Goal: Information Seeking & Learning: Learn about a topic

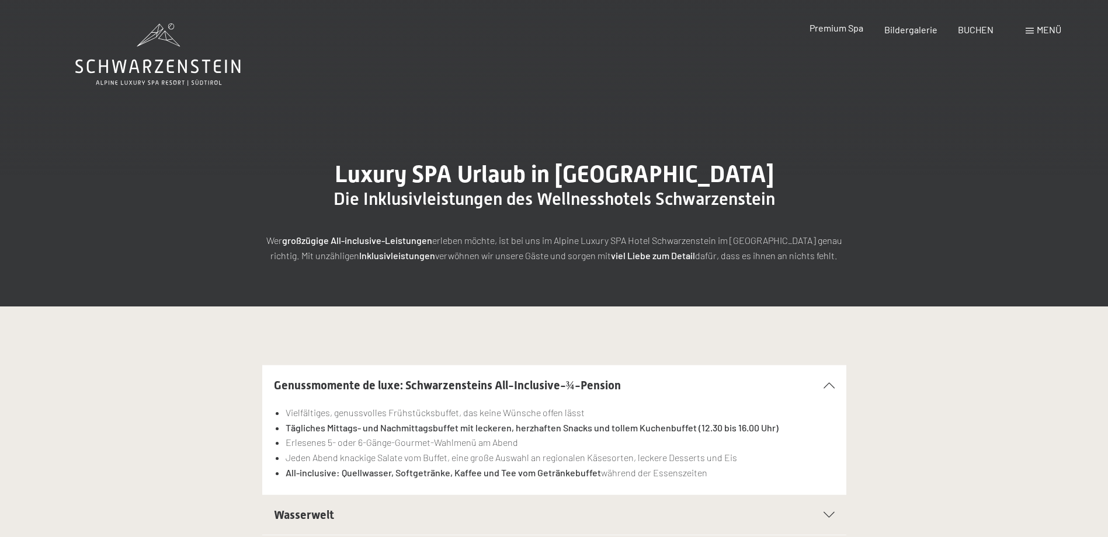
click at [826, 29] on span "Premium Spa" at bounding box center [837, 27] width 54 height 11
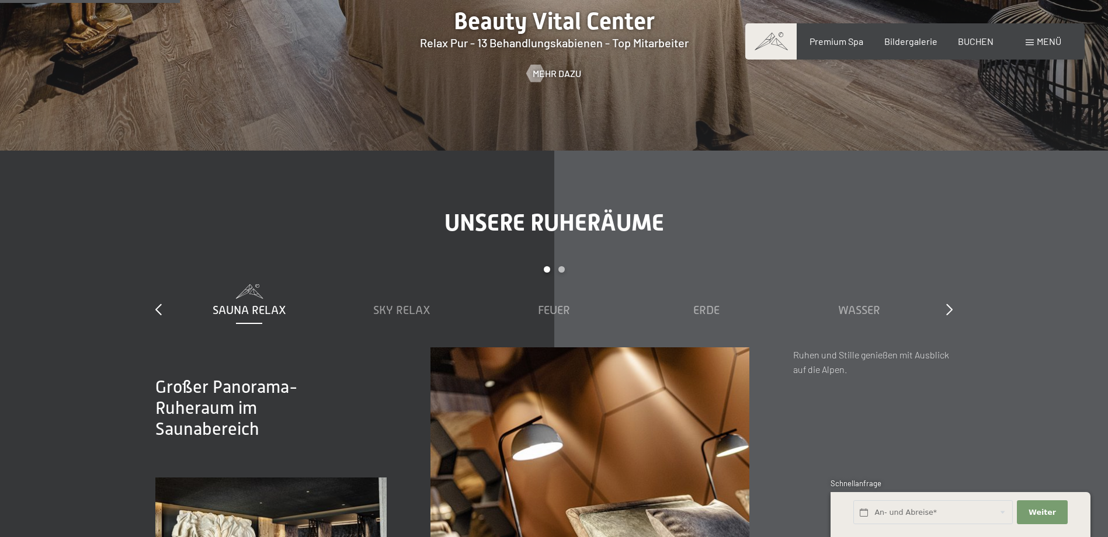
scroll to position [1227, 0]
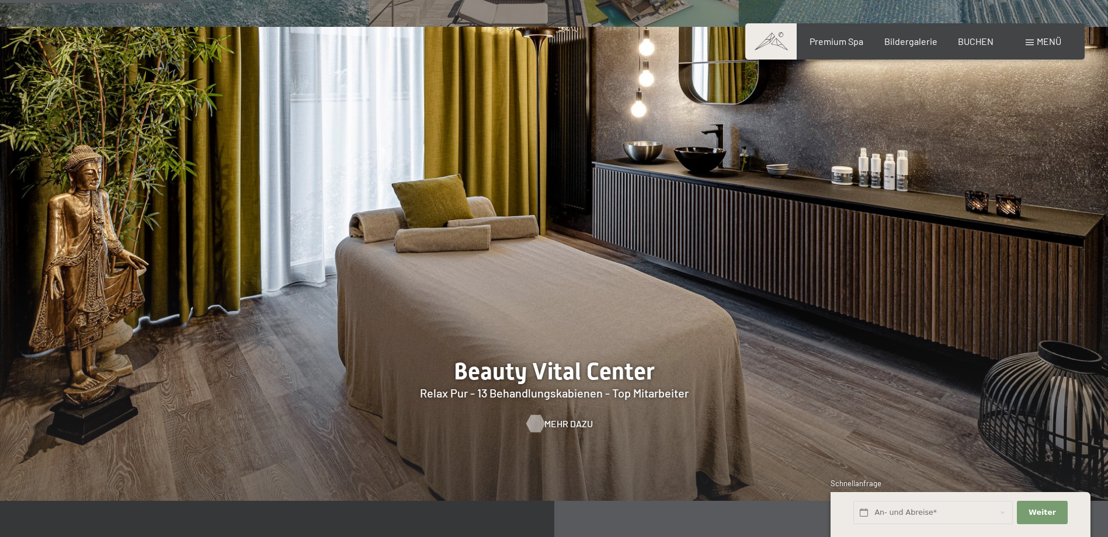
click at [560, 428] on span "Mehr dazu" at bounding box center [568, 424] width 48 height 13
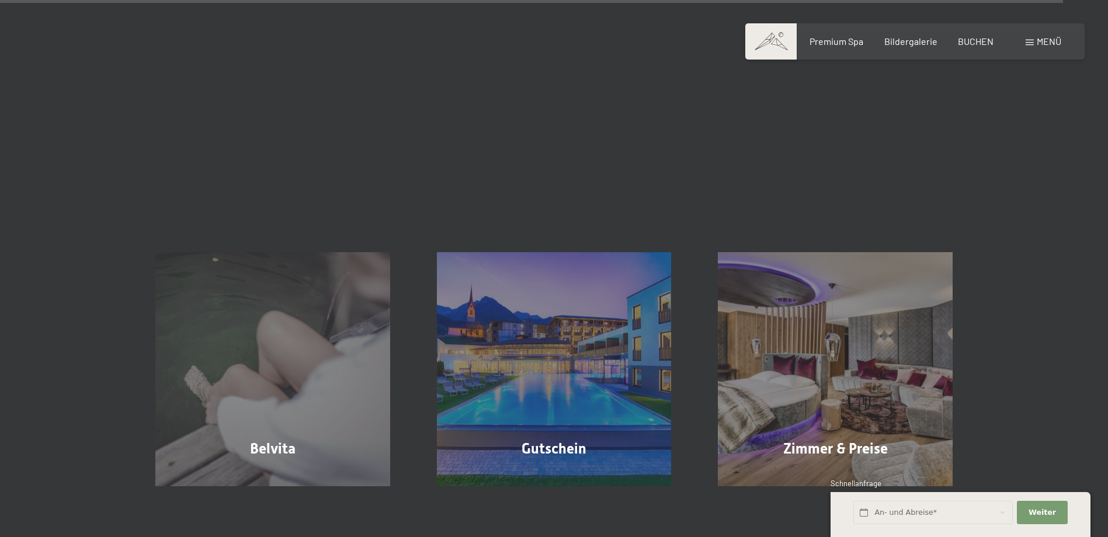
scroll to position [8936, 0]
